Goal: Task Accomplishment & Management: Use online tool/utility

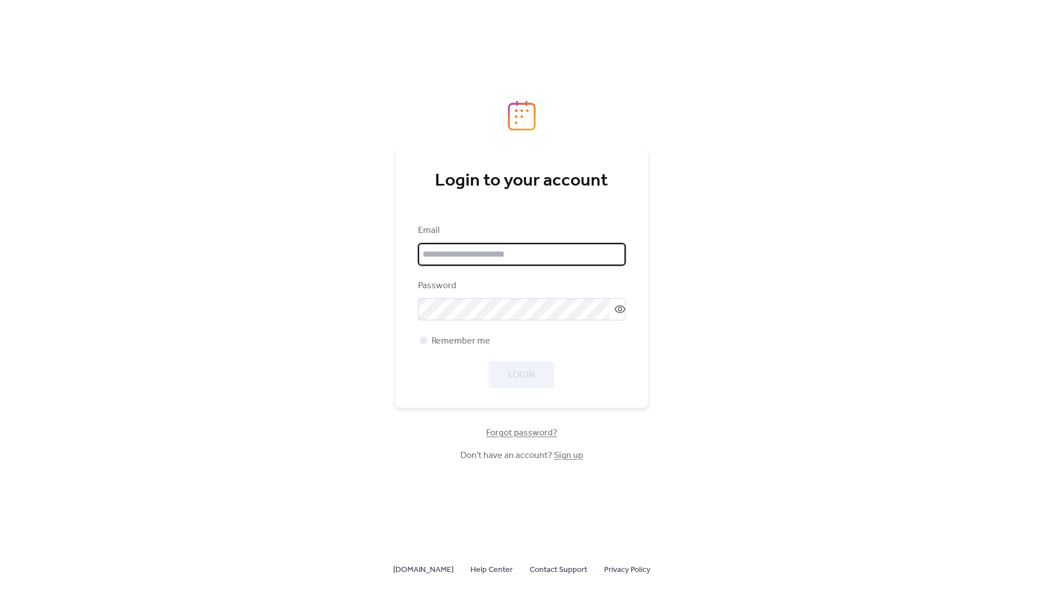
click at [458, 249] on input "email" at bounding box center [522, 254] width 208 height 23
click at [452, 253] on input "email" at bounding box center [522, 254] width 208 height 23
type input "**********"
click at [523, 375] on span "Login" at bounding box center [521, 375] width 27 height 14
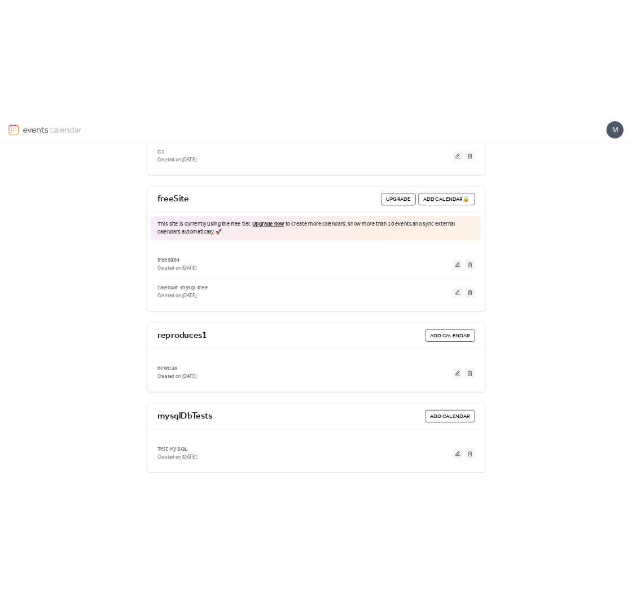
scroll to position [376, 0]
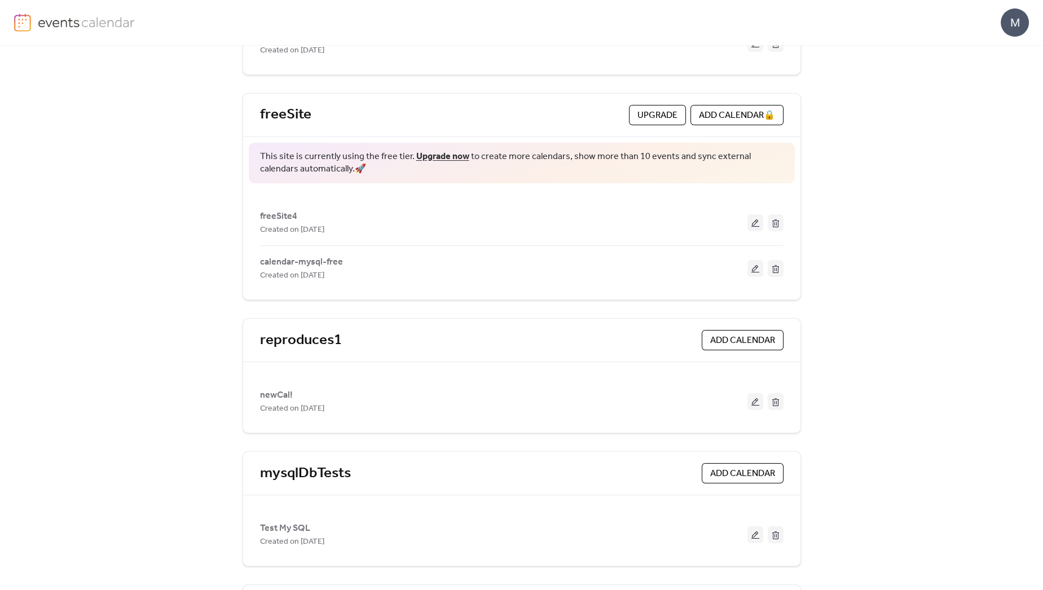
click at [212, 37] on div "M" at bounding box center [521, 22] width 1015 height 45
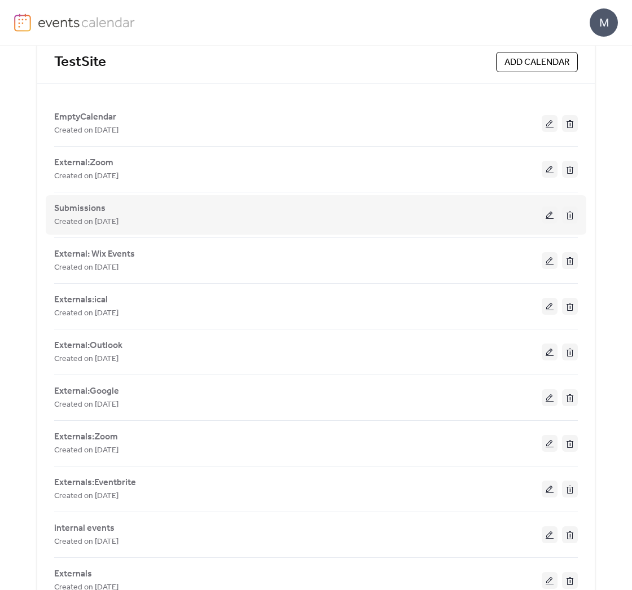
scroll to position [940, 0]
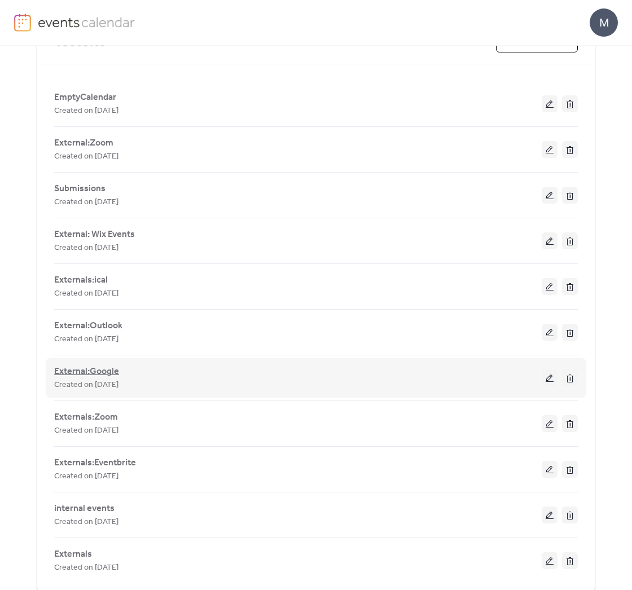
click at [93, 367] on span "External:Google" at bounding box center [86, 372] width 65 height 14
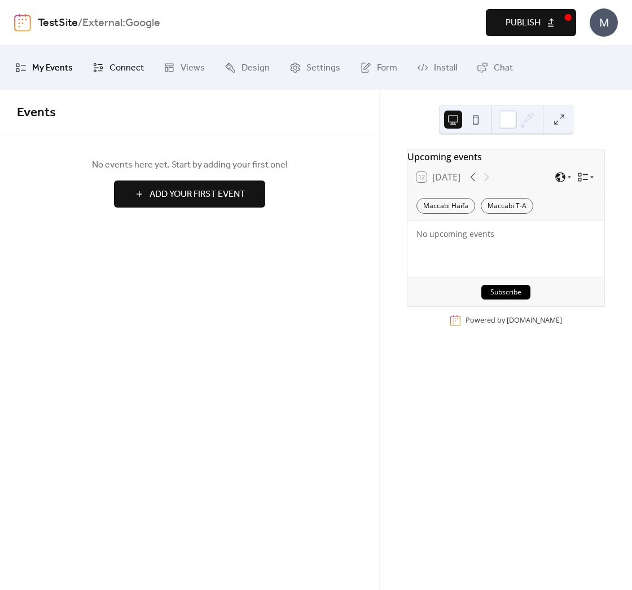
click at [134, 67] on span "Connect" at bounding box center [126, 68] width 34 height 18
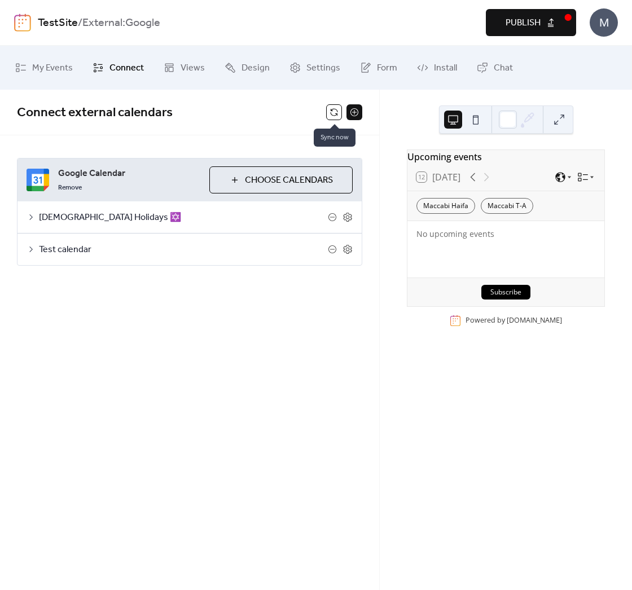
click at [334, 113] on button at bounding box center [334, 112] width 16 height 16
